Goal: Task Accomplishment & Management: Manage account settings

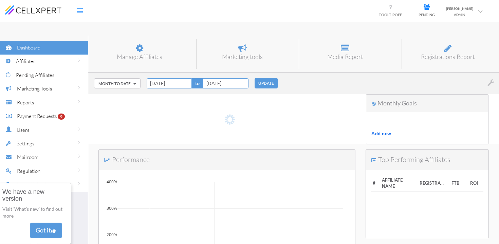
click at [133, 54] on h6 "Manage Affiliates" at bounding box center [139, 57] width 82 height 7
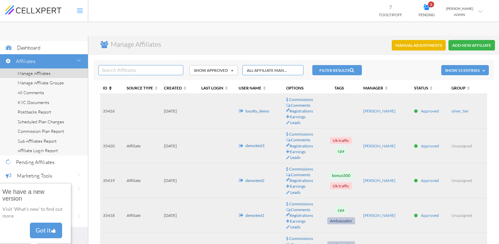
click at [104, 85] on span "ID" at bounding box center [108, 87] width 11 height 5
click at [106, 85] on span "ID" at bounding box center [108, 87] width 11 height 5
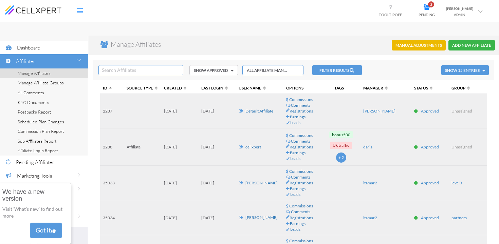
click at [250, 145] on link "cellxpert" at bounding box center [253, 147] width 16 height 5
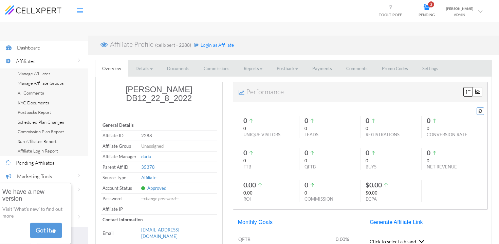
click at [216, 60] on link "Commissions" at bounding box center [216, 68] width 39 height 17
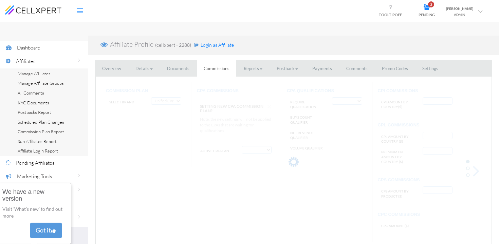
select select "string:CPA by Country"
select select "string:False"
type input "AF:2, AU:22"
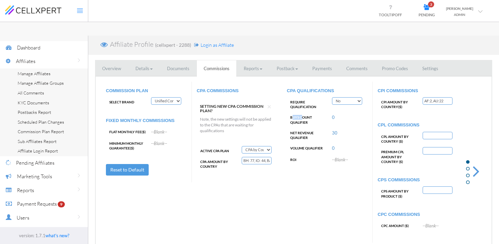
drag, startPoint x: 291, startPoint y: 103, endPoint x: 302, endPoint y: 101, distance: 11.0
click at [302, 113] on label "BUYS COUNT QUALIFIER" at bounding box center [307, 119] width 40 height 12
click at [258, 146] on select "Deactivate CPA Fixed CPA CPA by Country FTB Amount Tiers First Buy CPA Progress…" at bounding box center [257, 149] width 30 height 7
drag, startPoint x: 293, startPoint y: 132, endPoint x: 309, endPoint y: 132, distance: 15.6
click at [309, 143] on label "Volume Qualifier" at bounding box center [307, 146] width 40 height 7
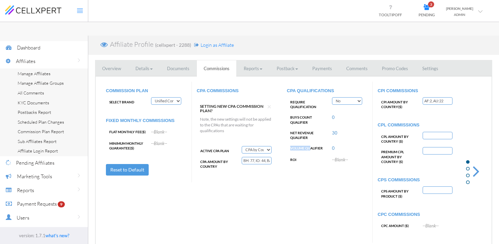
click at [268, 146] on select "Deactivate CPA Fixed CPA CPA by Country FTB Amount Tiers First Buy CPA Progress…" at bounding box center [257, 149] width 30 height 7
select select "string:CPA by Country and Product"
click at [242, 146] on select "Deactivate CPA Fixed CPA CPA by Country FTB Amount Tiers First Buy CPA Progress…" at bounding box center [257, 149] width 30 height 7
click at [250, 160] on button "Edit" at bounding box center [257, 163] width 30 height 7
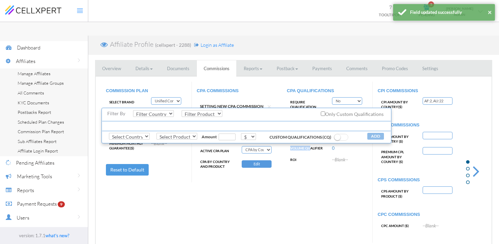
click at [132, 137] on select "Select Country ELSE (Default Commission) GROUPA GROUPB [GEOGRAPHIC_DATA] [GEOGR…" at bounding box center [129, 136] width 41 height 7
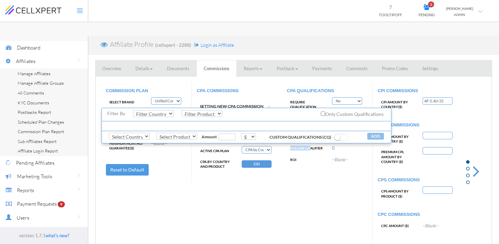
select select "string:ZA"
click at [109, 133] on select "Select Country ELSE (Default Commission) GROUPA GROUPB [GEOGRAPHIC_DATA] [GEOGR…" at bounding box center [129, 136] width 41 height 7
click at [165, 135] on select "Select Product Default Commission CHRISTMAS RETAIL SALE Whiteboard & Explainer …" at bounding box center [176, 136] width 41 height 7
click at [230, 181] on div "COMMISSION PLAN Select Brand Cellxpert Cellxpert2 Cellxpert3 Cellxpert4 Unified…" at bounding box center [293, 162] width 385 height 161
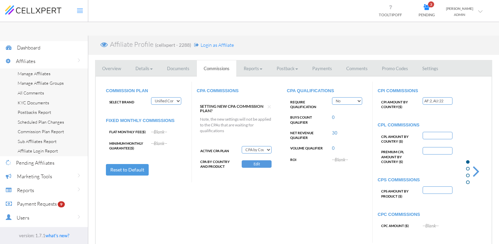
click at [251, 160] on button "Edit" at bounding box center [257, 163] width 30 height 7
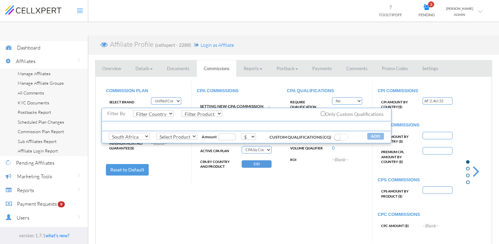
click at [176, 137] on select "Select Product Default Commission CHRISTMAS RETAIL SALE Whiteboard & Explainer …" at bounding box center [176, 136] width 41 height 7
select select "string:22"
click at [156, 133] on select "Select Product Default Commission CHRISTMAS RETAIL SALE Whiteboard & Explainer …" at bounding box center [176, 136] width 41 height 7
click at [222, 137] on input "number" at bounding box center [226, 137] width 17 height 7
type input "5"
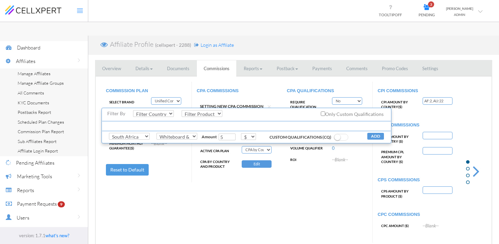
click at [343, 136] on span at bounding box center [341, 137] width 14 height 7
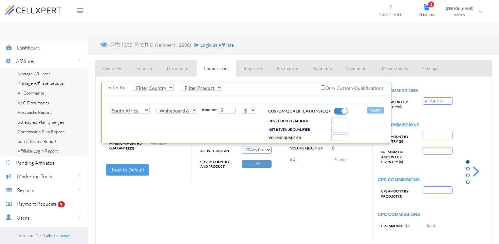
click at [334, 131] on input "number" at bounding box center [339, 129] width 17 height 7
click at [333, 139] on input "number" at bounding box center [339, 137] width 17 height 7
type input "100"
click at [303, 138] on label "Volume Qualifier" at bounding box center [287, 137] width 44 height 5
drag, startPoint x: 275, startPoint y: 121, endPoint x: 302, endPoint y: 121, distance: 27.5
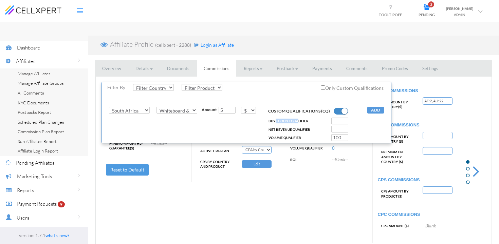
click at [299, 121] on label "BUYS COUNT QUALIFIER" at bounding box center [287, 121] width 44 height 5
click at [334, 121] on input "number" at bounding box center [339, 121] width 17 height 7
type input "1"
drag, startPoint x: 338, startPoint y: 138, endPoint x: 330, endPoint y: 138, distance: 7.8
click at [330, 138] on div "100" at bounding box center [331, 137] width 44 height 7
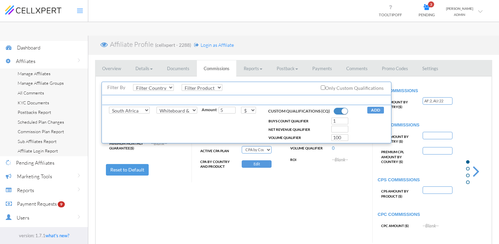
type input "0"
drag, startPoint x: 279, startPoint y: 122, endPoint x: 293, endPoint y: 122, distance: 14.3
click at [293, 122] on label "BUYS COUNT QUALIFIER" at bounding box center [287, 121] width 44 height 5
click at [293, 134] on div "Volume Qualifier" at bounding box center [309, 137] width 89 height 7
click at [337, 138] on input "number" at bounding box center [339, 137] width 17 height 7
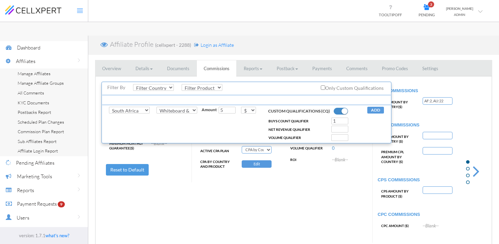
click at [376, 111] on button "ADD" at bounding box center [375, 110] width 17 height 7
select select
select select "?"
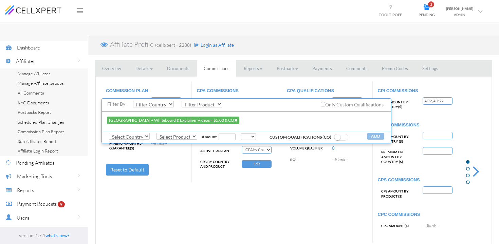
click at [320, 161] on div "CPA QUALIFICATIONS Require Qualification Yes No BUYS COUNT QUALIFIER 0 Net Reve…" at bounding box center [327, 129] width 91 height 95
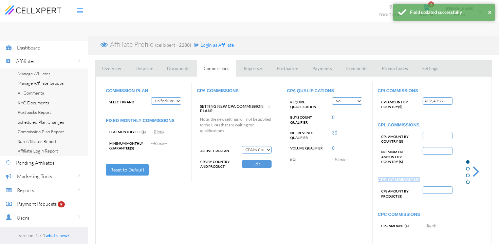
drag, startPoint x: 378, startPoint y: 167, endPoint x: 428, endPoint y: 165, distance: 50.2
click at [428, 178] on h5 "CPS COMMISSIONS" at bounding box center [418, 180] width 80 height 5
click at [439, 187] on input "text" at bounding box center [437, 190] width 30 height 7
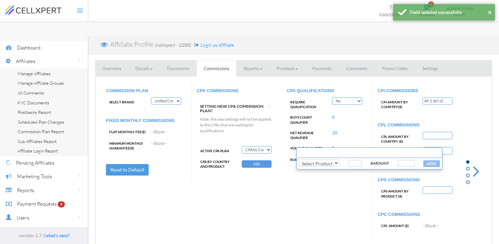
click at [325, 163] on select "Select Product Default Commission (ELSE) CHRISTMAS (GRP-CHRISTMAS) RETAIL (GRP-…" at bounding box center [319, 163] width 41 height 7
select select "GRP-RETAIL"
click at [299, 160] on select "Select Product Default Commission (ELSE) CHRISTMAS (GRP-CHRISTMAS) RETAIL (GRP-…" at bounding box center [319, 163] width 41 height 7
type input "GRP-RETAIL"
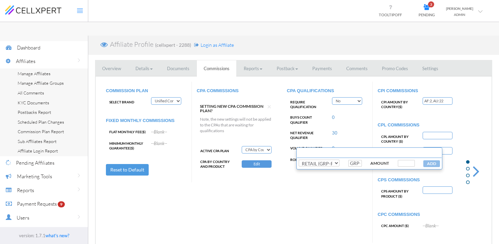
click at [402, 165] on input "number" at bounding box center [406, 163] width 17 height 7
type input "5"
click at [427, 166] on button "ADD" at bounding box center [431, 163] width 17 height 7
type input "GRP-RETAIL: 5"
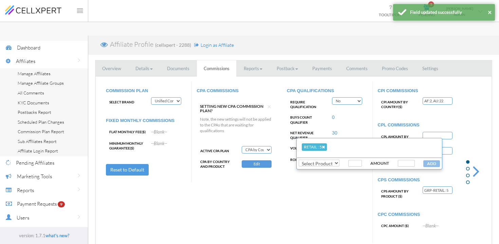
click at [336, 161] on select "Select Product Default Commission (ELSE) CHRISTMAS (GRP-CHRISTMAS) SALE (GRP-SA…" at bounding box center [319, 163] width 41 height 7
select select "GRP-null"
click at [299, 160] on select "Select Product Default Commission (ELSE) CHRISTMAS (GRP-CHRISTMAS) SALE (GRP-SA…" at bounding box center [319, 163] width 41 height 7
type input "GRP-null"
click at [399, 162] on input "number" at bounding box center [406, 163] width 17 height 7
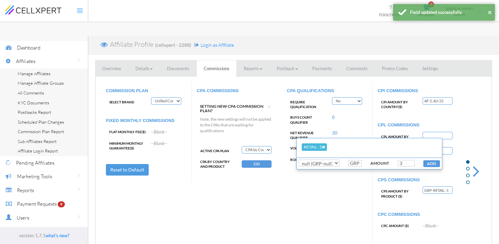
type input "3"
click at [429, 164] on button "ADD" at bounding box center [431, 163] width 17 height 7
type input "GRP-RETAIL: 5, GRP-null: 3"
select select
click at [358, 192] on div "COMMISSION PLAN Select Brand Cellxpert Cellxpert2 Cellxpert3 Cellxpert4 Unified…" at bounding box center [293, 162] width 385 height 161
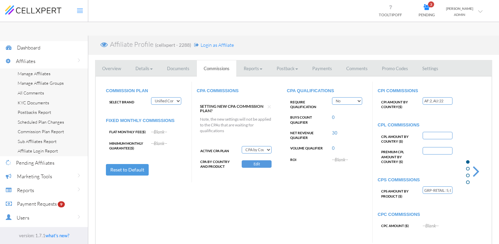
click at [396, 60] on link "Promo Codes" at bounding box center [395, 68] width 40 height 17
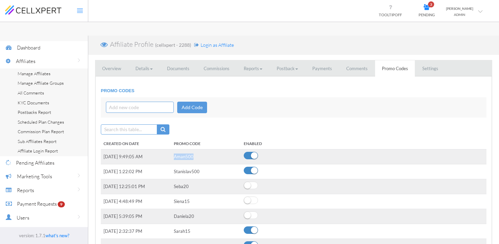
drag, startPoint x: 174, startPoint y: 143, endPoint x: 194, endPoint y: 143, distance: 20.4
click at [194, 149] on td "Aman500" at bounding box center [206, 156] width 70 height 15
click at [176, 42] on small "(cellxpert - 2288)" at bounding box center [173, 45] width 36 height 6
click at [186, 42] on small "(cellxpert - 2288)" at bounding box center [173, 45] width 36 height 6
drag, startPoint x: 190, startPoint y: 31, endPoint x: 151, endPoint y: 28, distance: 38.4
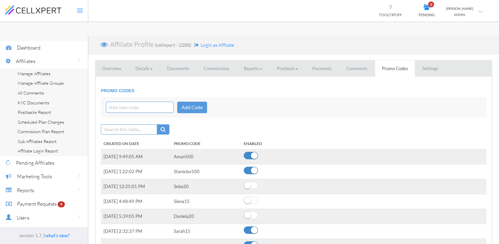
click at [151, 40] on p "Affiliate Profile (cellxpert - 2288) Login as Affiliate" at bounding box center [172, 45] width 124 height 10
click at [210, 60] on link "Commissions" at bounding box center [216, 68] width 39 height 17
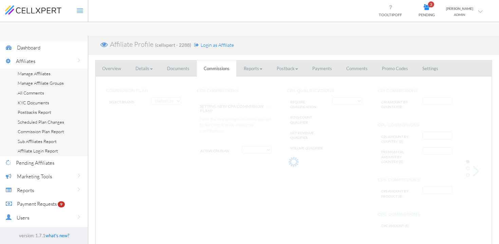
select select "string:CPA by Country and Product"
select select "string:False"
type input "AF:2, AU:22"
type input "GRP-RETAIL: 5, GRP-null: 3"
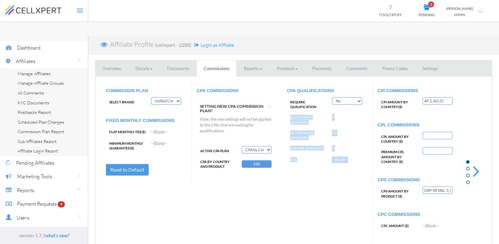
drag, startPoint x: 290, startPoint y: 103, endPoint x: 334, endPoint y: 158, distance: 70.5
click at [334, 158] on div "CPA QUALIFICATIONS Require Qualification Yes No BUYS COUNT QUALIFIER 0 Net Reve…" at bounding box center [327, 129] width 91 height 95
click at [322, 156] on div "CPA QUALIFICATIONS Require Qualification Yes No BUYS COUNT QUALIFIER 0 Net Reve…" at bounding box center [327, 129] width 91 height 95
drag, startPoint x: 291, startPoint y: 102, endPoint x: 333, endPoint y: 155, distance: 67.3
click at [333, 156] on div "CPA QUALIFICATIONS Require Qualification Yes No BUYS COUNT QUALIFIER 0 Net Reve…" at bounding box center [327, 129] width 91 height 95
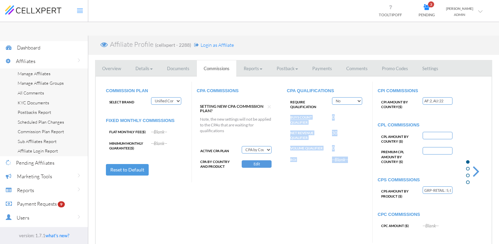
click at [311, 154] on div "CPA QUALIFICATIONS Require Qualification Yes No BUYS COUNT QUALIFIER 0 Net Reve…" at bounding box center [327, 129] width 91 height 95
click at [252, 60] on link "Reports" at bounding box center [253, 68] width 32 height 17
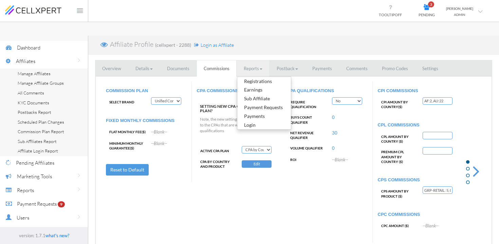
click at [253, 77] on link "Registrations" at bounding box center [264, 81] width 54 height 9
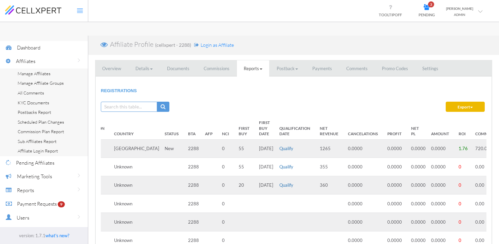
scroll to position [0, 56]
click at [454, 120] on th "ROI" at bounding box center [462, 128] width 17 height 23
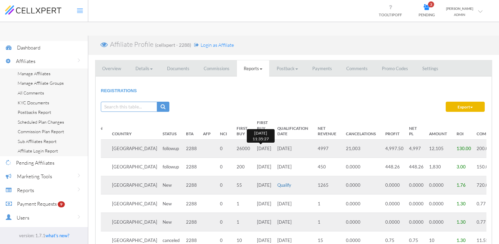
scroll to position [0, 0]
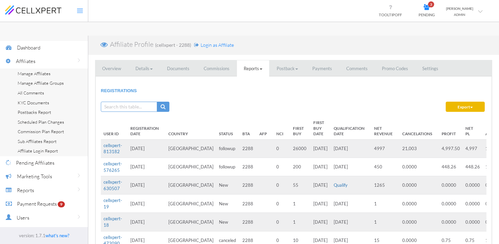
click at [107, 143] on link "cellxpert-813182" at bounding box center [112, 149] width 19 height 12
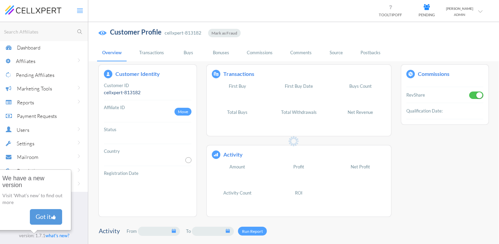
type input "[DATE]"
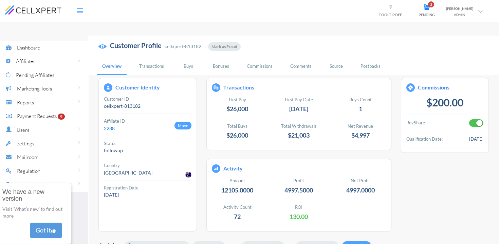
click at [150, 58] on link "Transactions" at bounding box center [151, 66] width 35 height 17
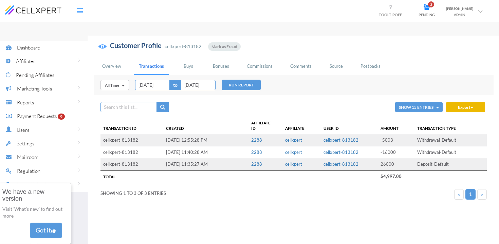
click at [189, 58] on link "Buys" at bounding box center [188, 66] width 24 height 17
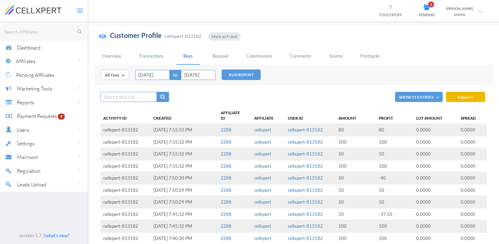
scroll to position [12, 0]
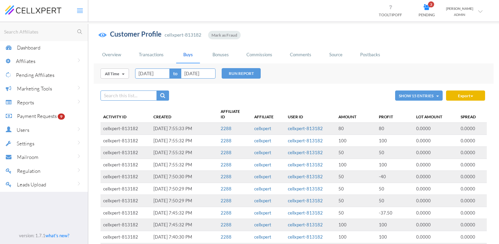
click at [256, 46] on link "Commissions" at bounding box center [259, 54] width 36 height 17
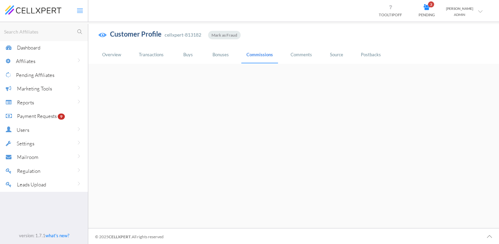
scroll to position [0, 0]
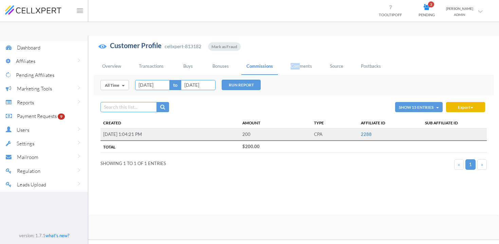
click at [299, 58] on link "Comments" at bounding box center [301, 66] width 32 height 17
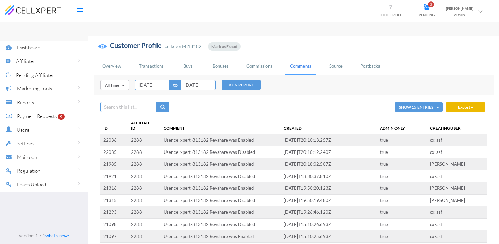
click at [342, 58] on link "Source" at bounding box center [336, 66] width 24 height 17
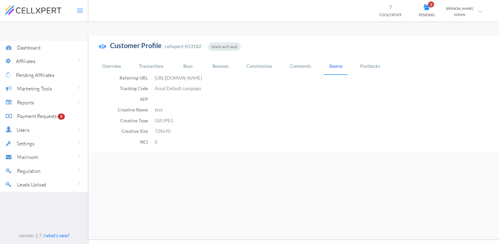
click at [372, 58] on link "Postbacks" at bounding box center [370, 66] width 30 height 17
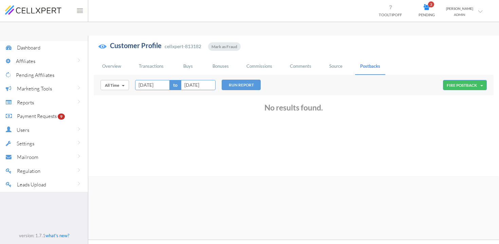
click at [109, 58] on link "Overview" at bounding box center [111, 66] width 29 height 17
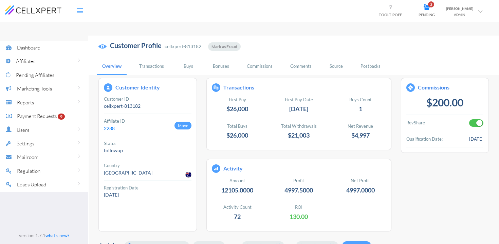
click at [111, 125] on div "2288" at bounding box center [148, 128] width 88 height 7
click at [109, 126] on link "2288" at bounding box center [109, 129] width 11 height 6
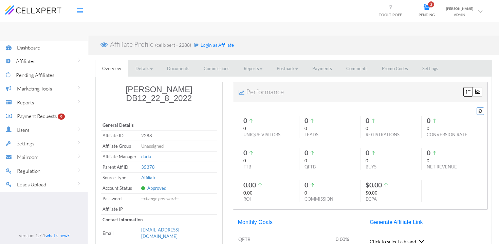
click at [223, 60] on link "Commissions" at bounding box center [216, 68] width 39 height 17
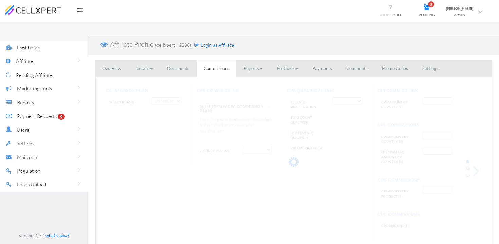
select select "string:CPA by Country and Product"
select select "string:False"
type input "AF:2, AU:22"
type input "GRP-RETAIL: 5, GRP-null: 3"
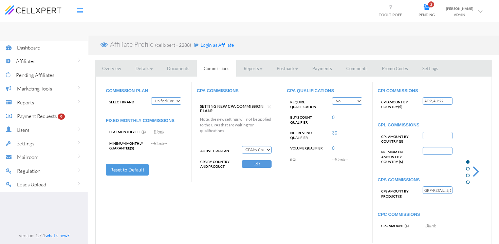
click at [427, 60] on link "Settings" at bounding box center [430, 68] width 30 height 17
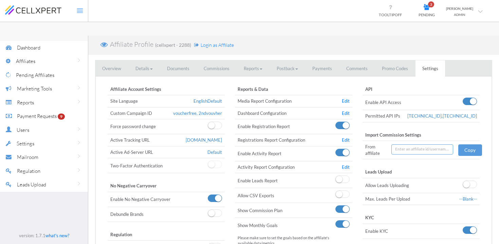
click at [346, 98] on link "Edit" at bounding box center [346, 100] width 8 height 5
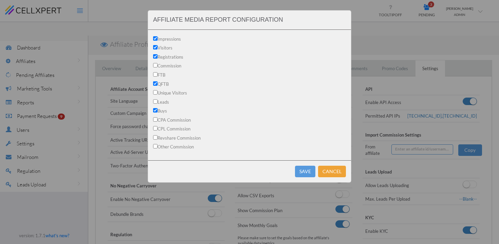
click at [359, 123] on div "affiliate media report configuration Impressions Visitors Registrations Commiss…" at bounding box center [249, 122] width 499 height 244
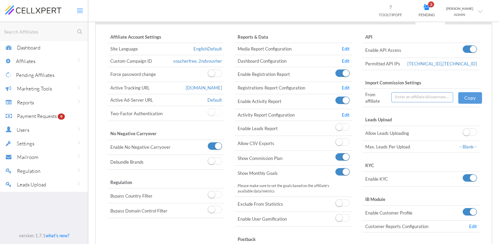
scroll to position [53, 0]
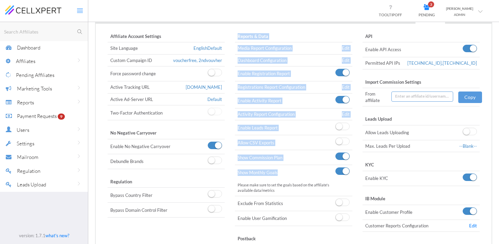
drag, startPoint x: 282, startPoint y: 156, endPoint x: 233, endPoint y: 157, distance: 48.5
click at [233, 157] on div "Reports & Data Media Report Configuration Edit Dashboard Configuration Edit Ena…" at bounding box center [293, 156] width 127 height 251
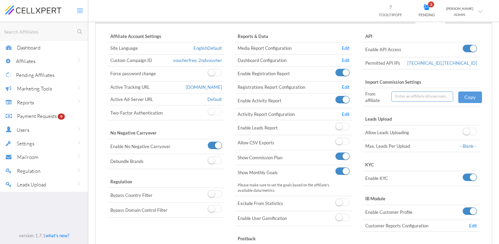
click at [263, 165] on td "Show Monthly Goals" at bounding box center [283, 172] width 97 height 15
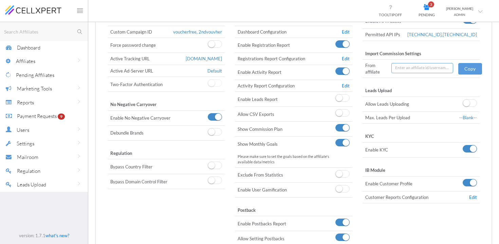
scroll to position [82, 0]
drag, startPoint x: 261, startPoint y: 176, endPoint x: 302, endPoint y: 175, distance: 41.8
click at [302, 182] on td "Enable User Gamification" at bounding box center [283, 189] width 97 height 15
click at [261, 182] on td "Enable User Gamification" at bounding box center [283, 189] width 97 height 15
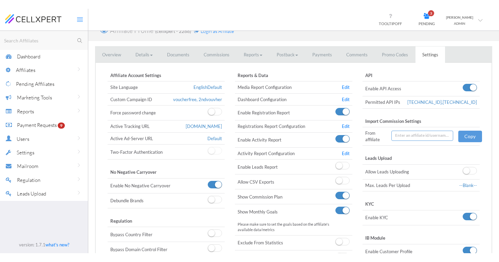
scroll to position [0, 0]
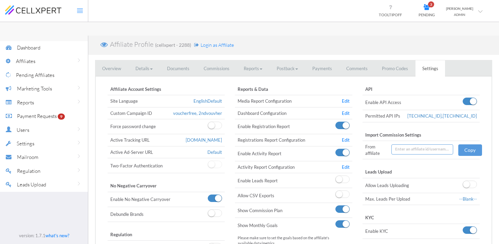
click at [29, 64] on span "Affiliates" at bounding box center [25, 61] width 19 height 6
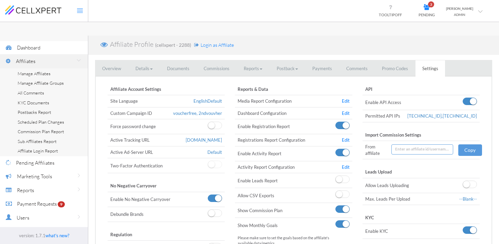
click at [24, 82] on span "Manage Affiliate Groups" at bounding box center [41, 82] width 46 height 5
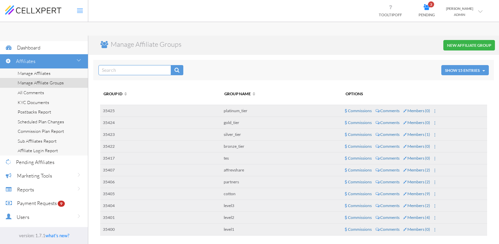
click at [414, 168] on span "Members (2)" at bounding box center [418, 170] width 23 height 5
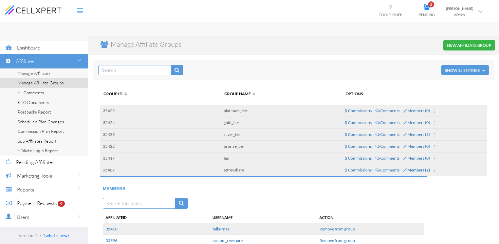
click at [419, 168] on span "Members (2)" at bounding box center [418, 170] width 23 height 5
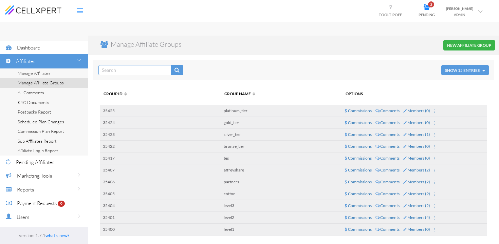
click at [51, 73] on link "Manage Affiliates" at bounding box center [44, 74] width 88 height 10
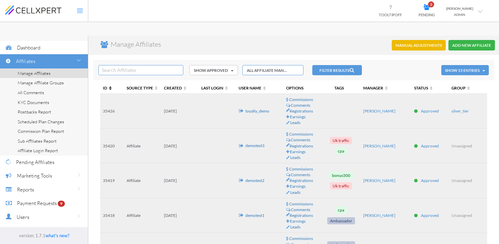
click at [103, 85] on span "ID" at bounding box center [108, 87] width 11 height 5
click at [105, 85] on span "ID" at bounding box center [108, 87] width 11 height 5
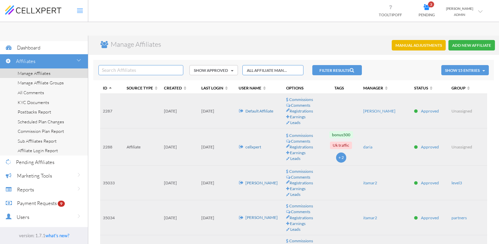
click at [251, 145] on link "cellxpert" at bounding box center [253, 147] width 16 height 5
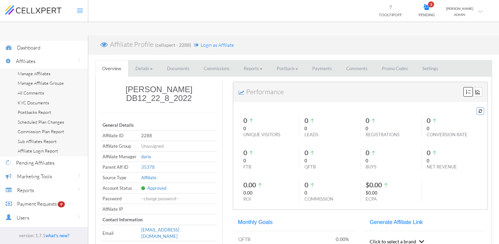
click at [205, 60] on link "Commissions" at bounding box center [216, 68] width 39 height 17
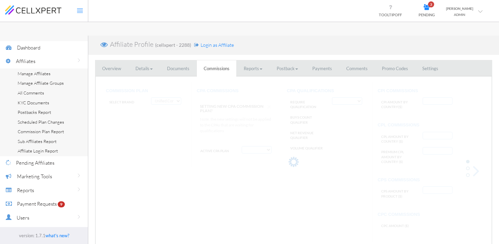
select select "string:CPA by Country and Product"
select select "string:False"
type input "AF:2, AU:22"
type input "GRP-RETAIL: 5, GRP-null: 3"
